Goal: Task Accomplishment & Management: Use online tool/utility

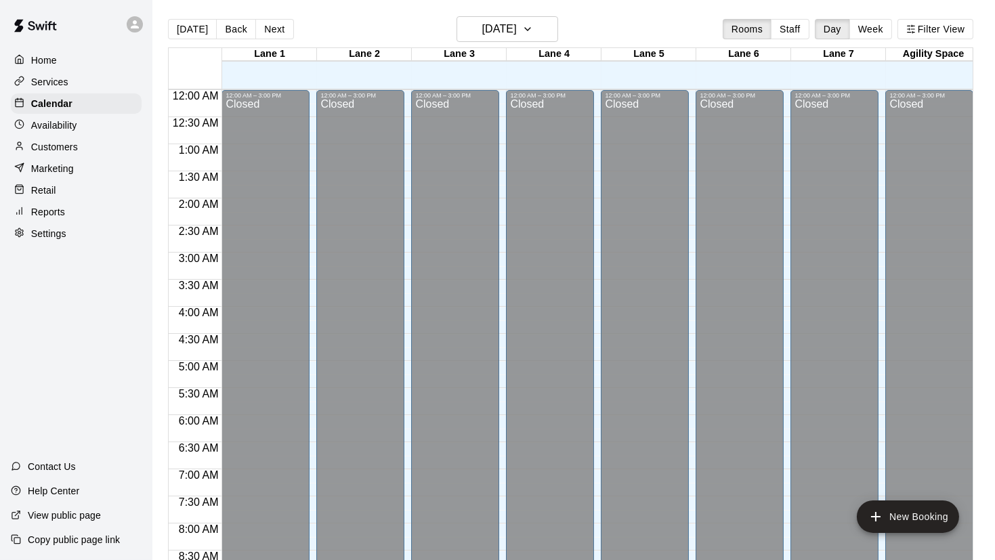
scroll to position [750, 0]
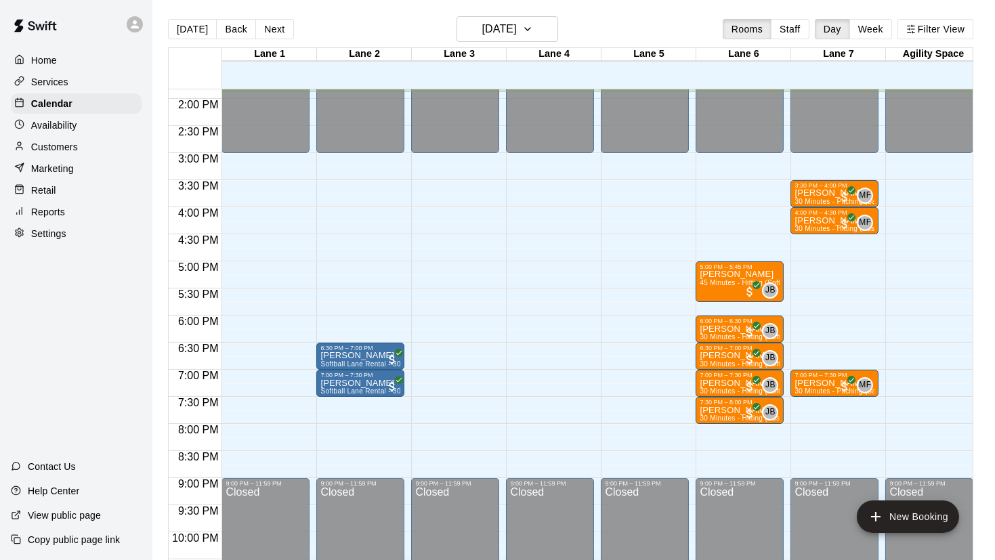
click at [64, 146] on p "Customers" at bounding box center [54, 147] width 47 height 14
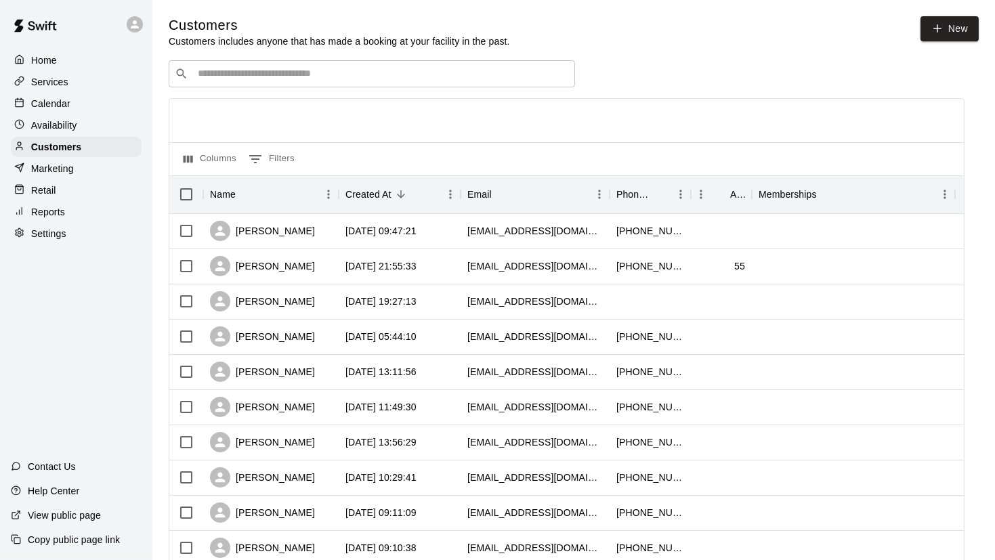
click at [46, 100] on p "Calendar" at bounding box center [50, 104] width 39 height 14
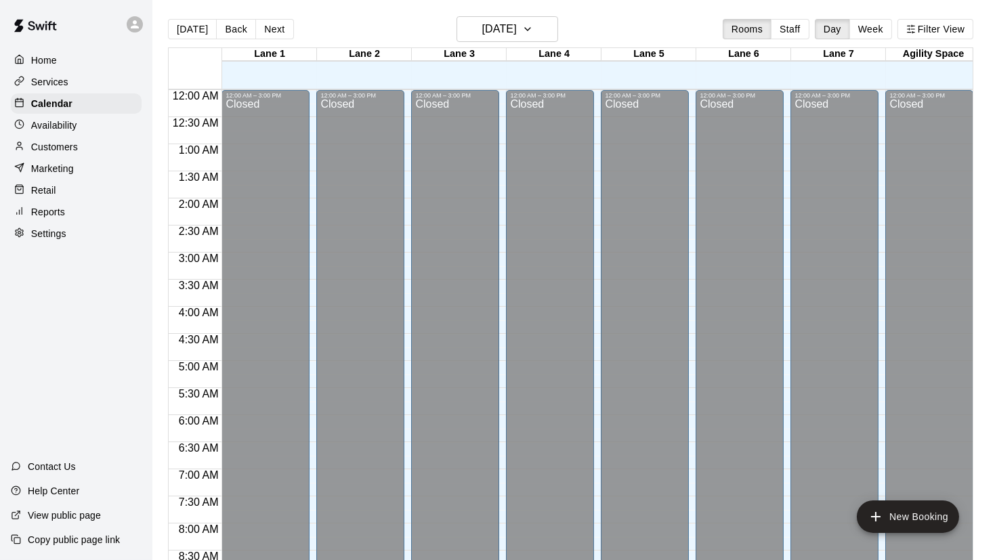
scroll to position [750, 0]
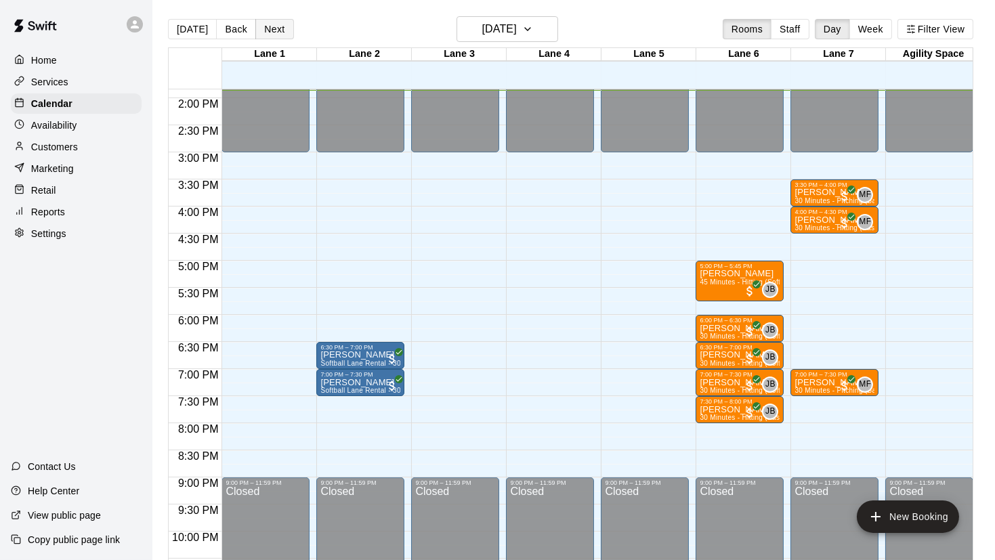
click at [282, 23] on button "Next" at bounding box center [274, 29] width 38 height 20
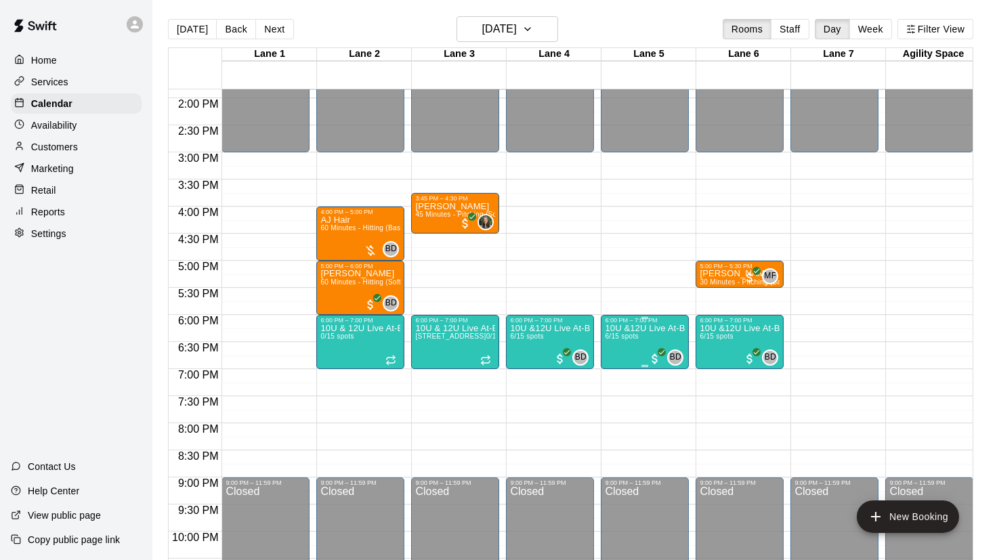
click at [614, 328] on p "10U &12U Live At-Bat Night: Hitter Registration" at bounding box center [645, 328] width 80 height 0
click at [620, 373] on img "edit" at bounding box center [619, 374] width 16 height 16
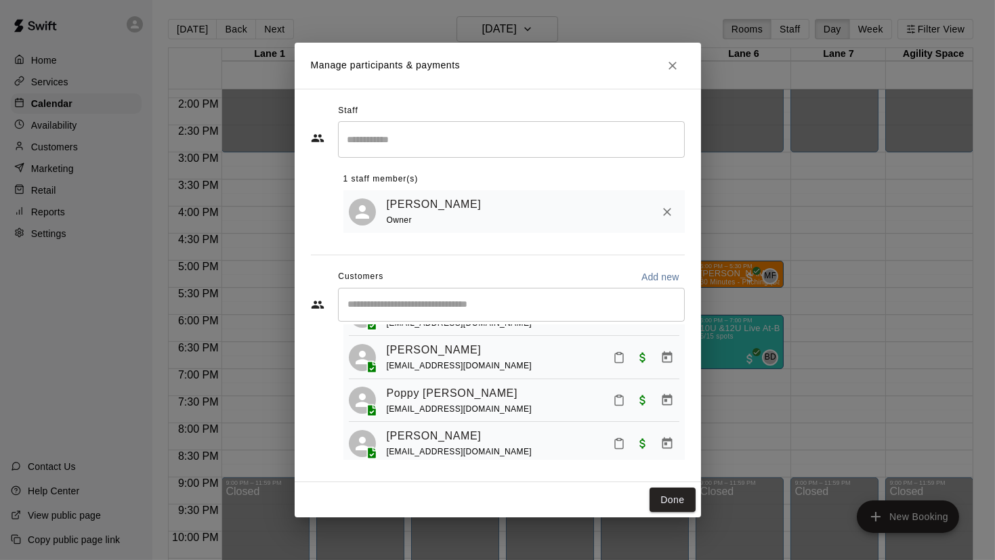
scroll to position [154, 0]
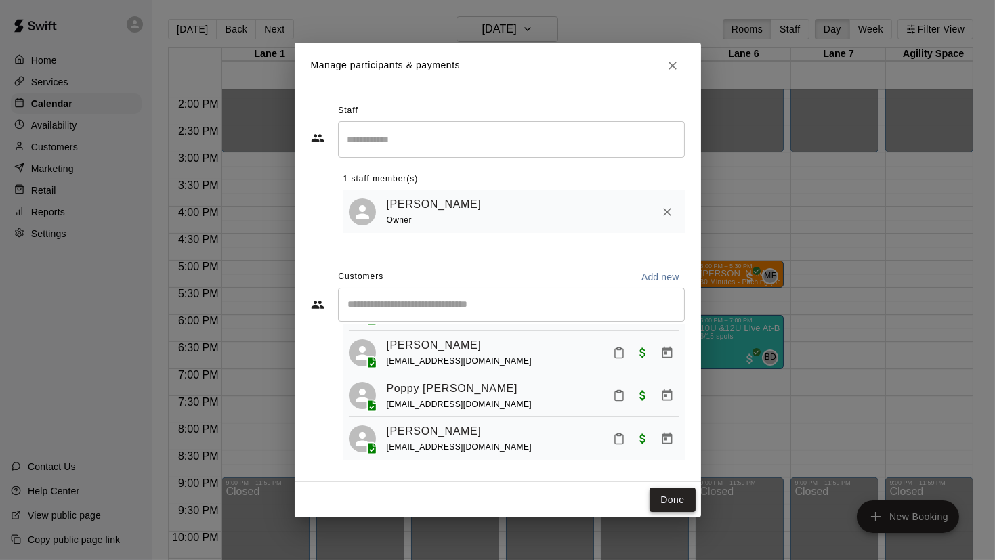
click at [673, 503] on button "Done" at bounding box center [671, 500] width 45 height 25
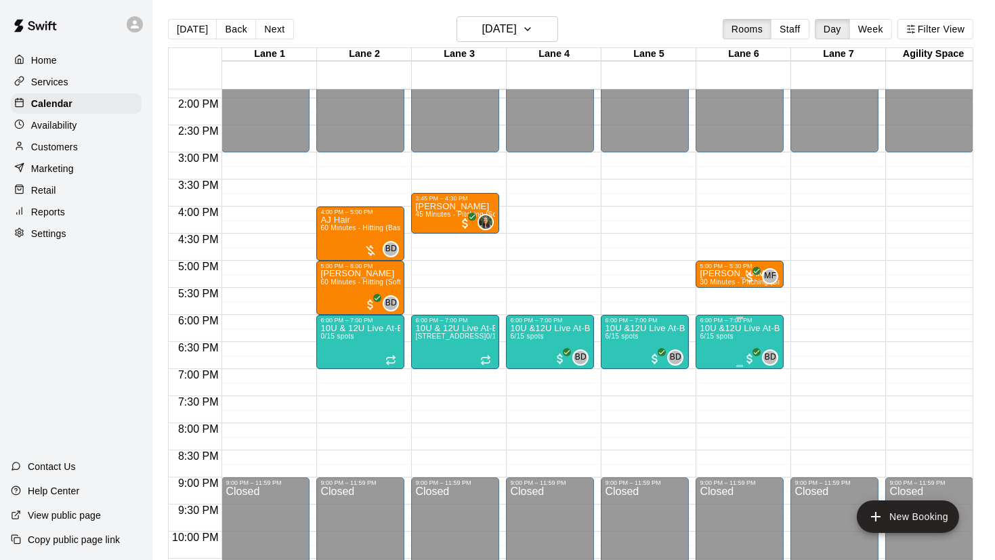
click at [708, 368] on img "edit" at bounding box center [714, 370] width 16 height 16
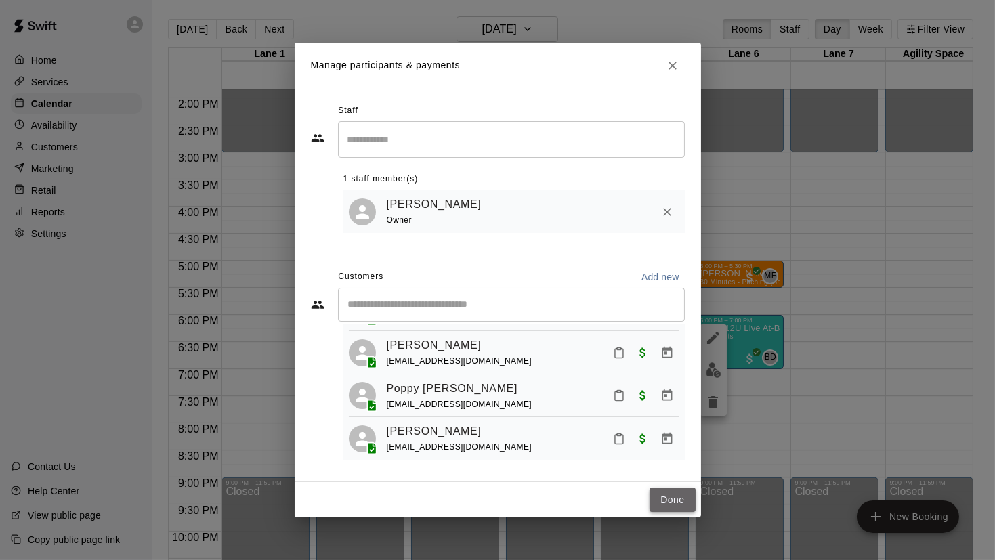
click at [670, 500] on button "Done" at bounding box center [671, 500] width 45 height 25
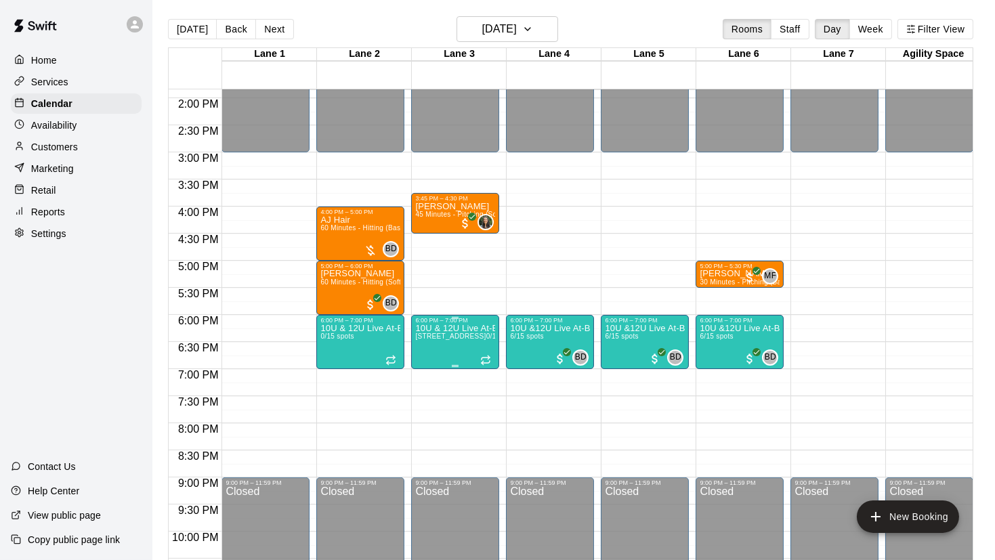
click at [425, 368] on img "edit" at bounding box center [429, 370] width 16 height 16
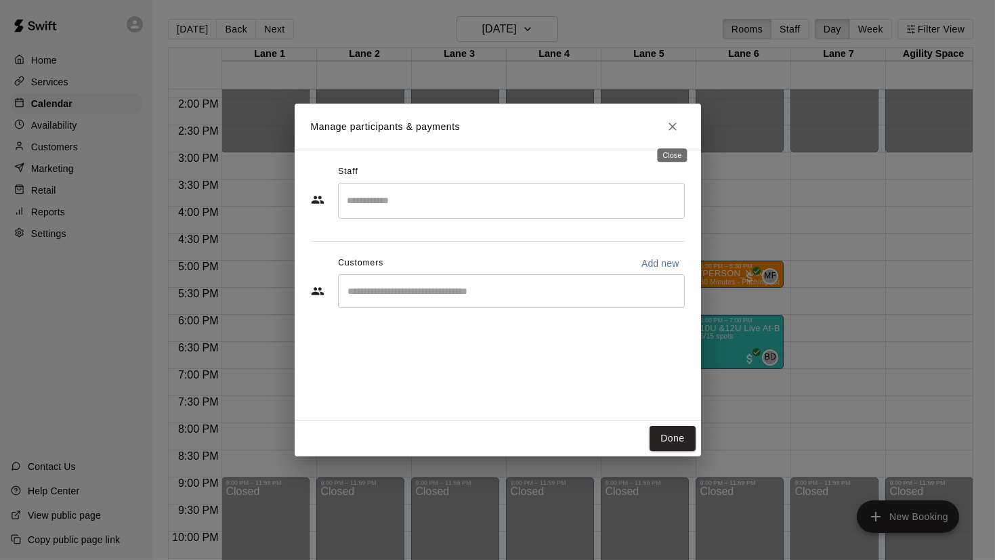
click at [672, 131] on icon "Close" at bounding box center [673, 127] width 14 height 14
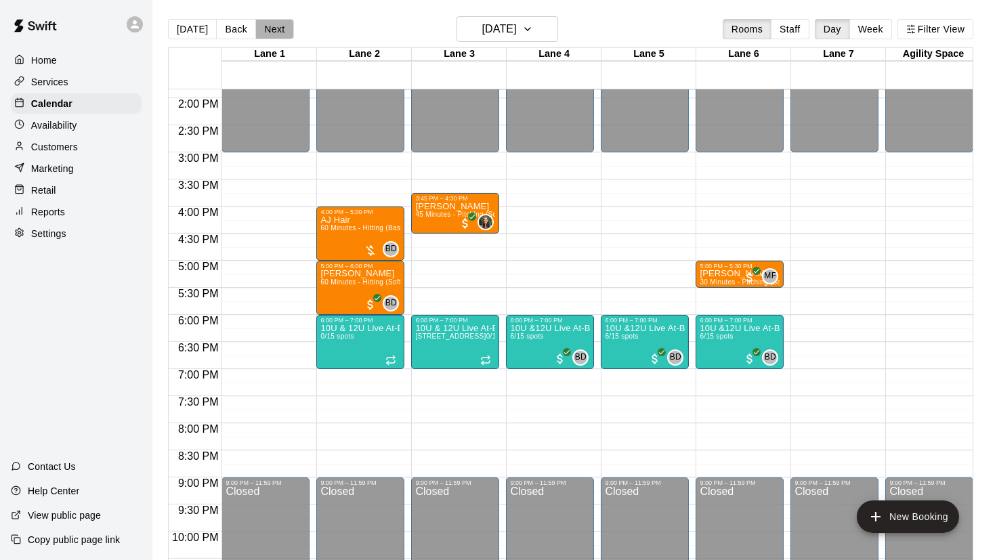
click at [278, 33] on button "Next" at bounding box center [274, 29] width 38 height 20
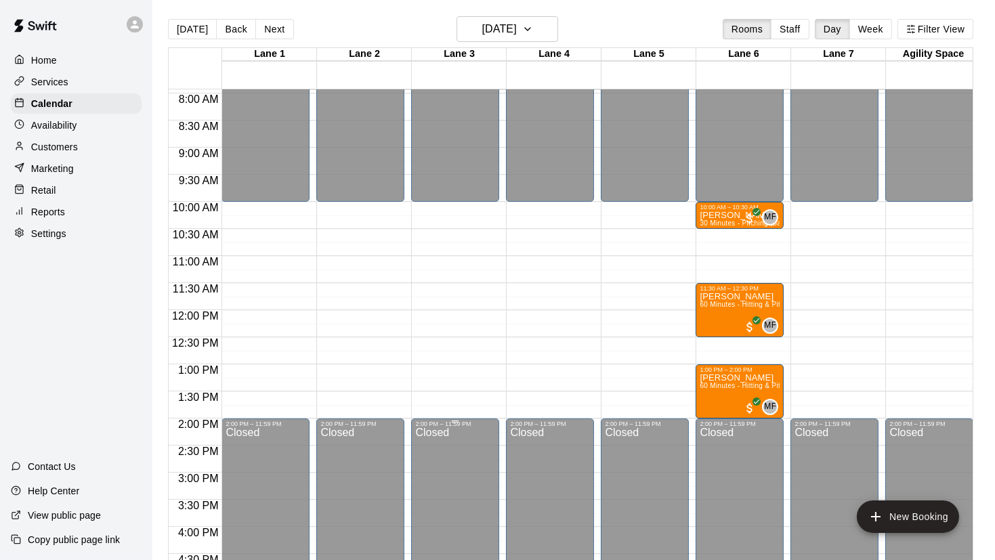
scroll to position [419, 0]
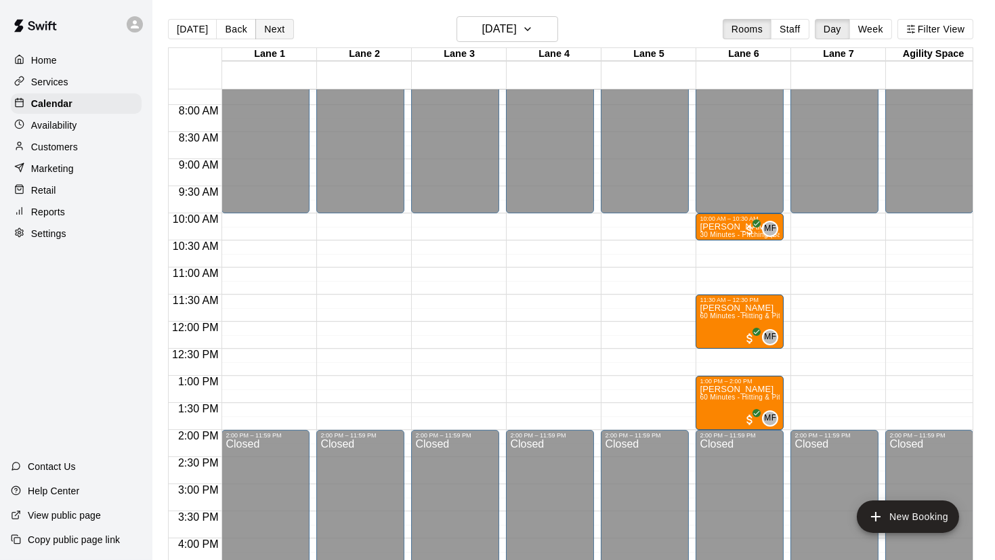
click at [282, 33] on button "Next" at bounding box center [274, 29] width 38 height 20
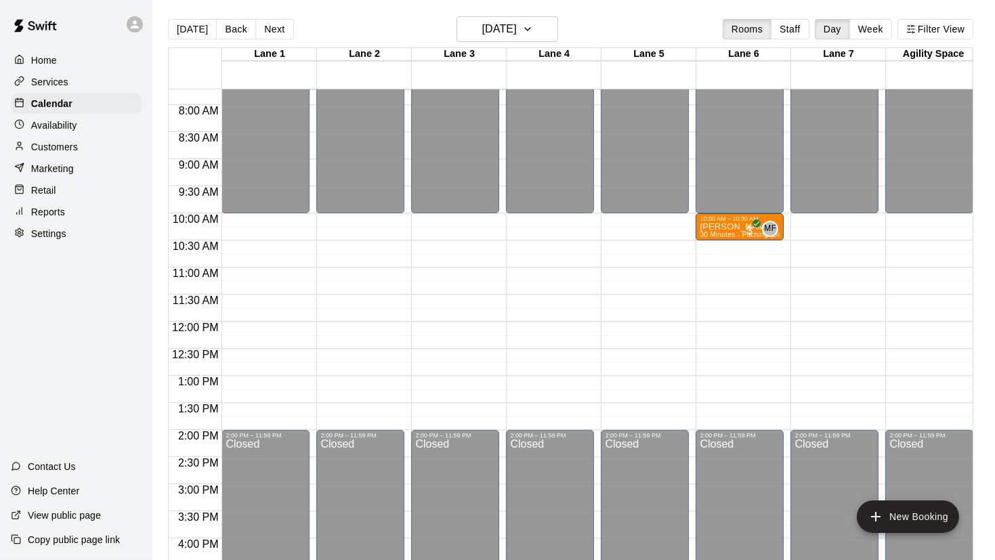
click at [44, 190] on p "Retail" at bounding box center [43, 191] width 25 height 14
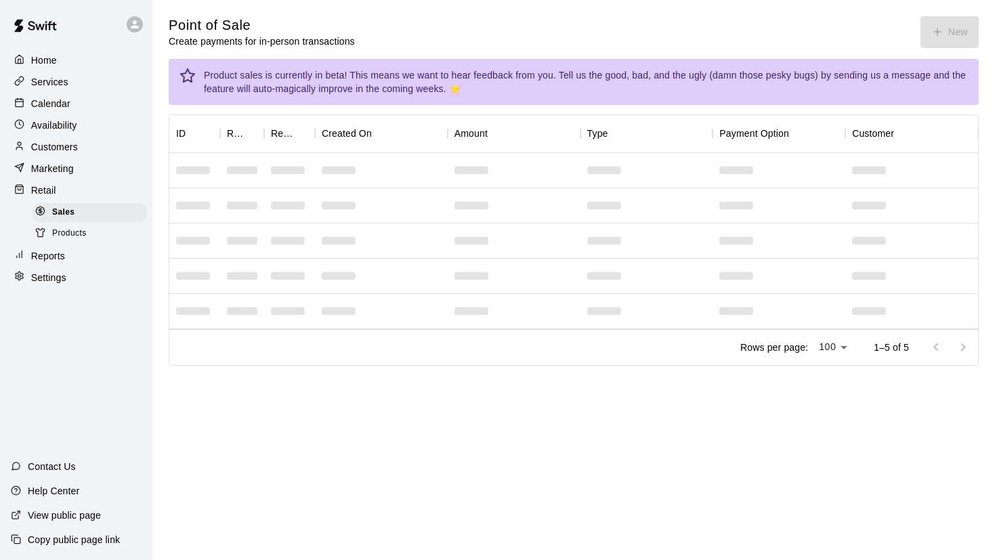
click at [45, 251] on p "Reports" at bounding box center [48, 256] width 34 height 14
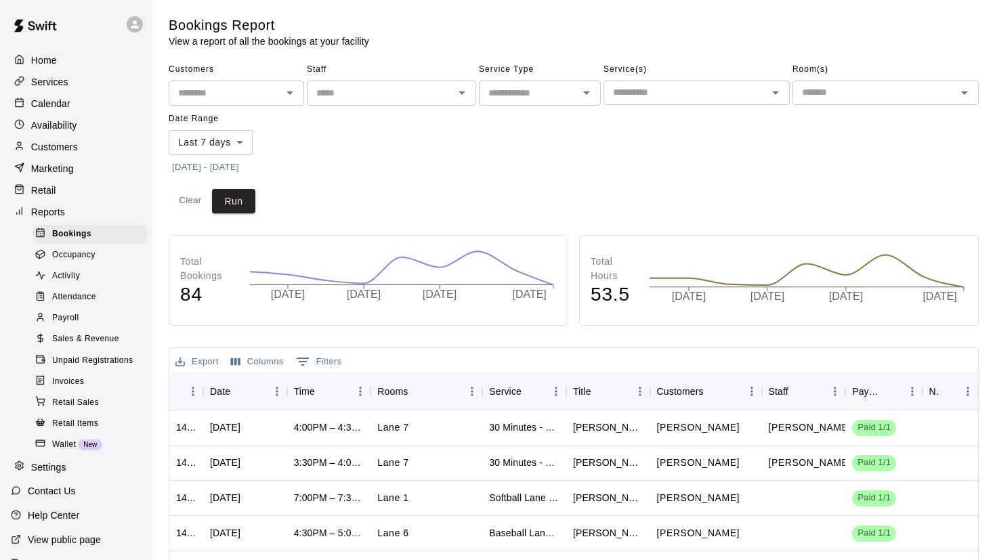
click at [91, 342] on span "Sales & Revenue" at bounding box center [85, 340] width 67 height 14
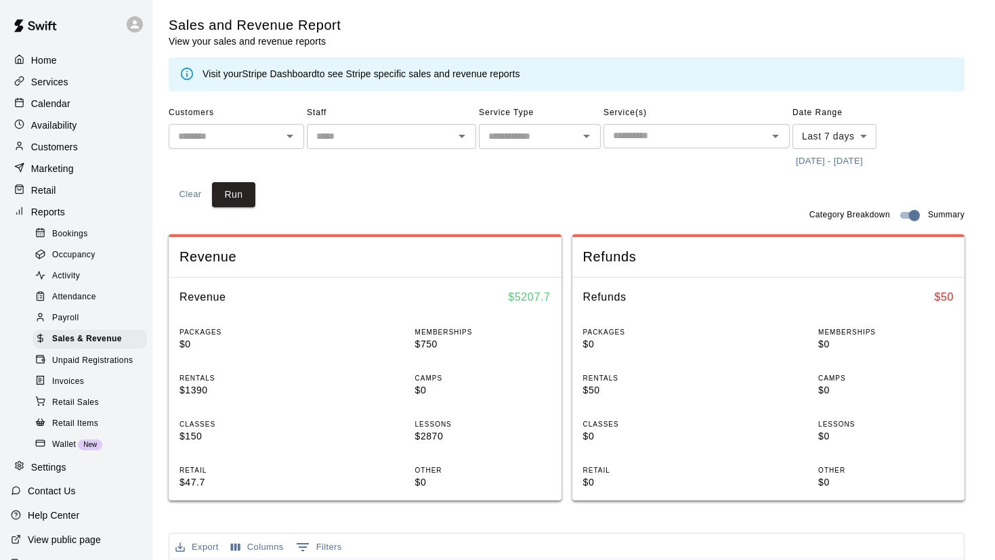
click at [870, 139] on body "Home Services Calendar Availability Customers Marketing Retail Reports Bookings…" at bounding box center [497, 506] width 995 height 1012
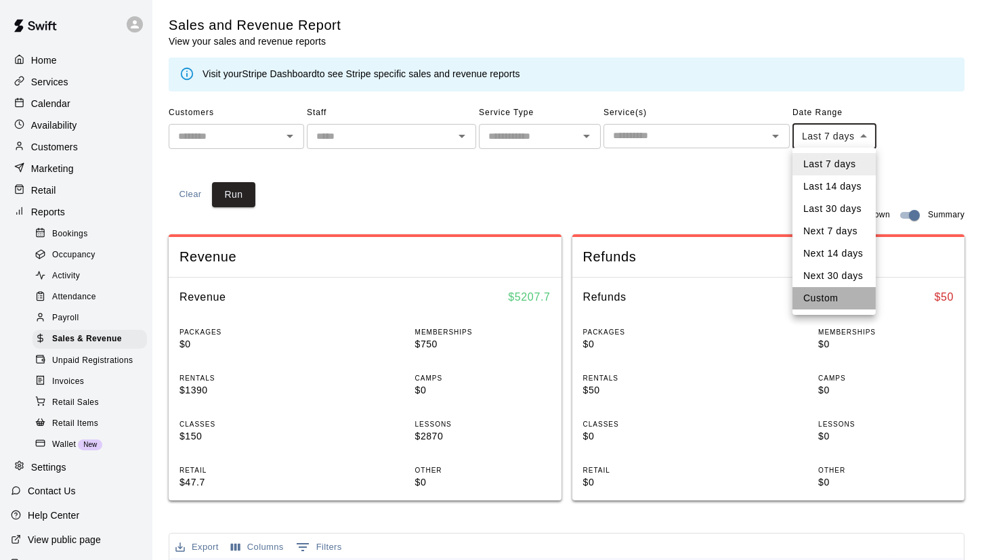
click at [825, 302] on li "Custom" at bounding box center [833, 298] width 83 height 22
type input "******"
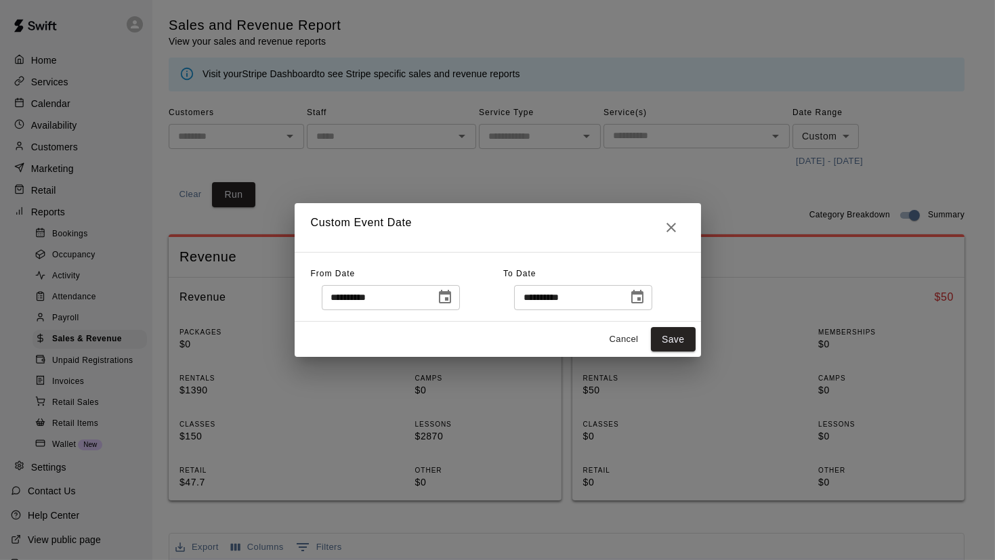
click at [453, 303] on icon "Choose date, selected date is Sep 11, 2025" at bounding box center [445, 297] width 16 height 16
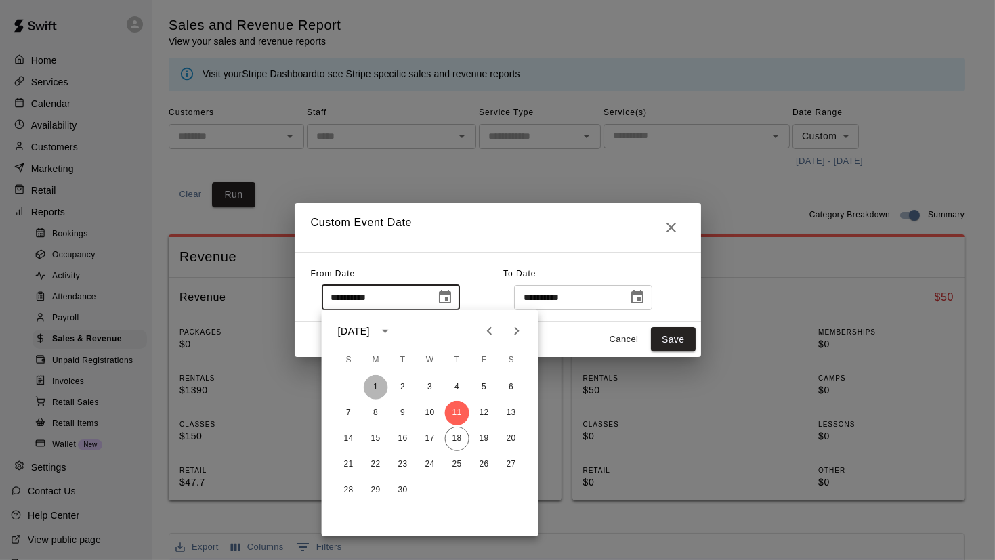
click at [370, 386] on button "1" at bounding box center [376, 387] width 24 height 24
type input "**********"
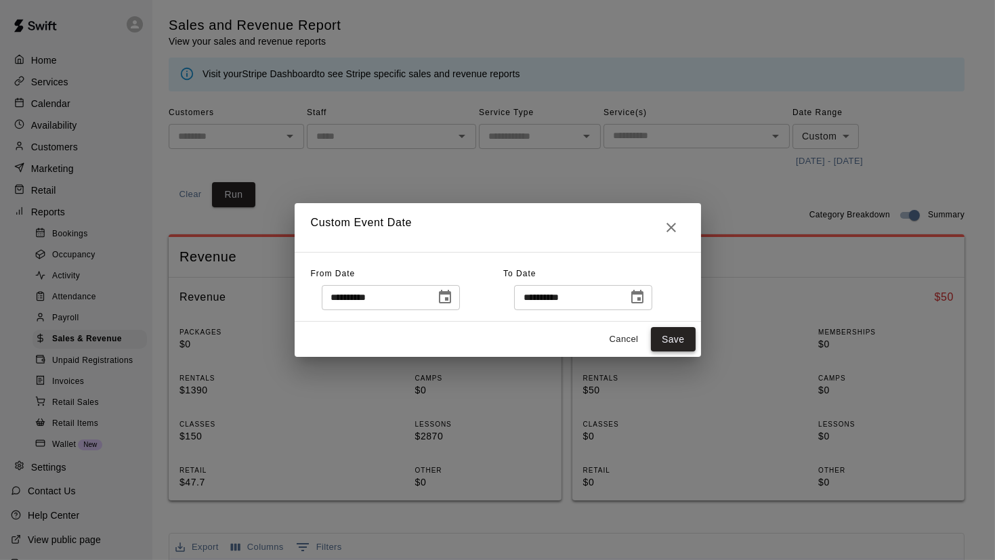
click at [666, 342] on button "Save" at bounding box center [673, 339] width 45 height 25
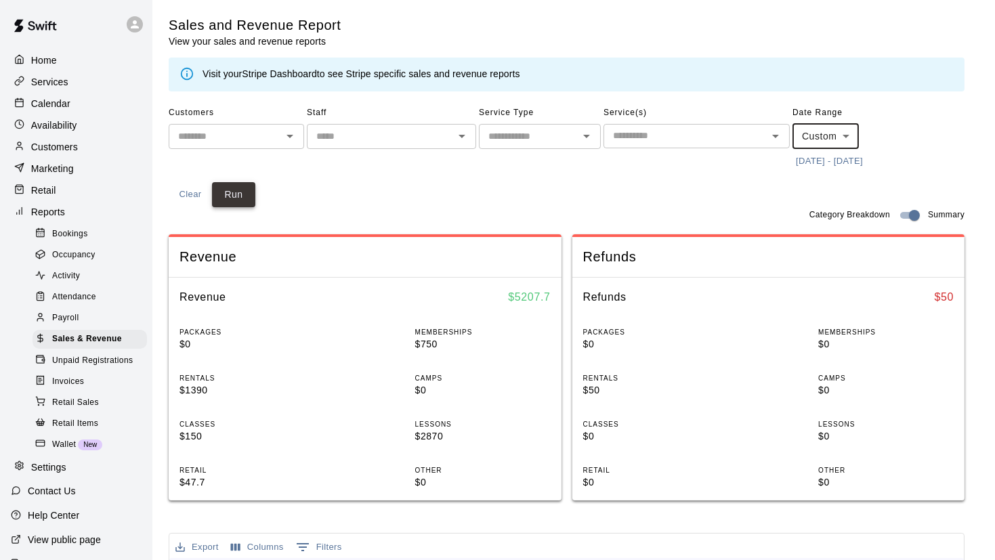
click at [244, 193] on button "Run" at bounding box center [233, 194] width 43 height 25
click at [51, 98] on p "Calendar" at bounding box center [50, 104] width 39 height 14
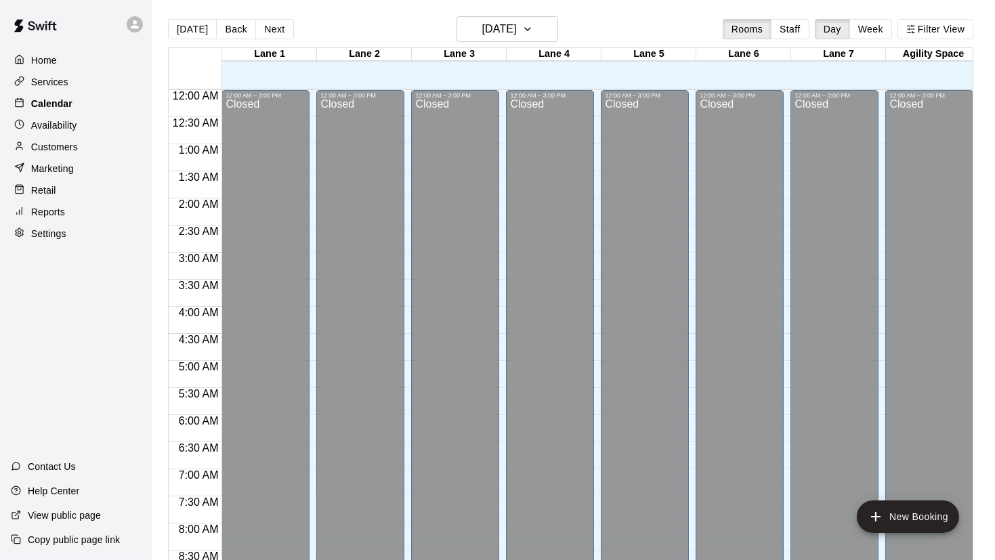
scroll to position [752, 0]
